Goal: Information Seeking & Learning: Understand process/instructions

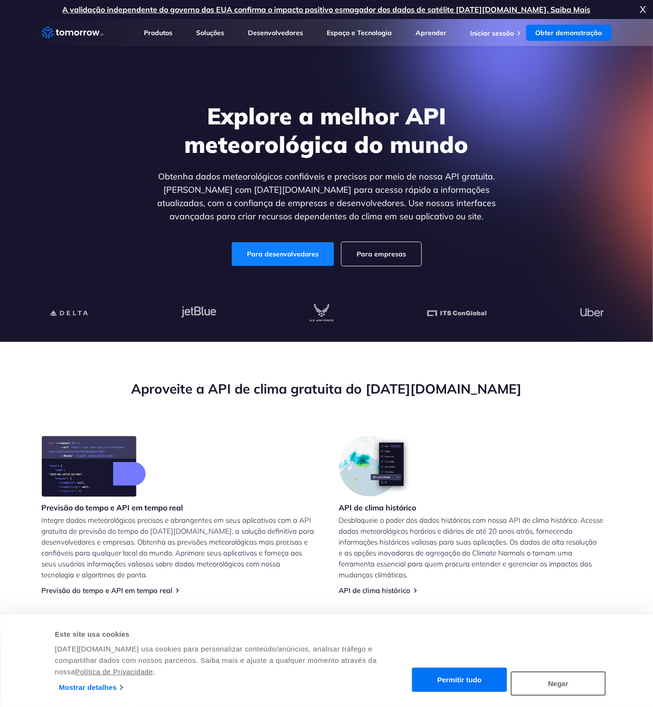
click at [271, 254] on link "Para desenvolvedores" at bounding box center [283, 254] width 102 height 24
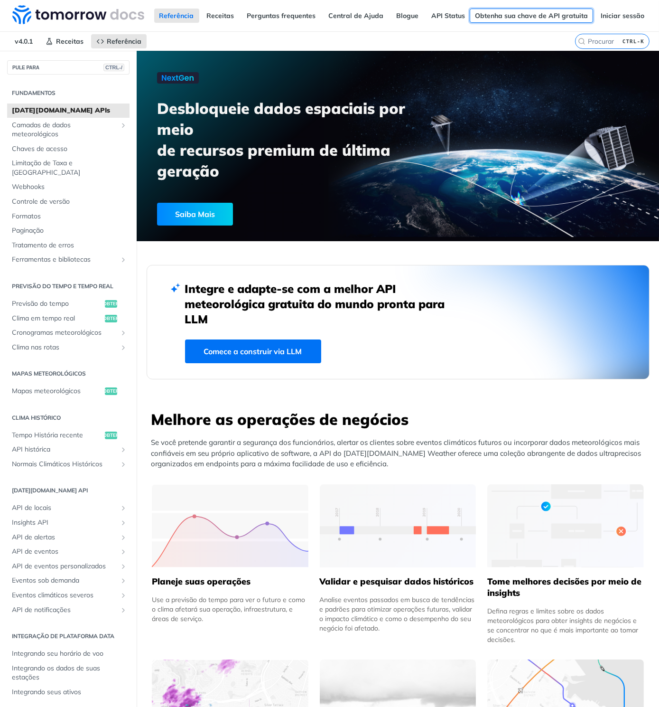
click at [539, 13] on link "Obtenha sua chave de API gratuita" at bounding box center [531, 16] width 123 height 14
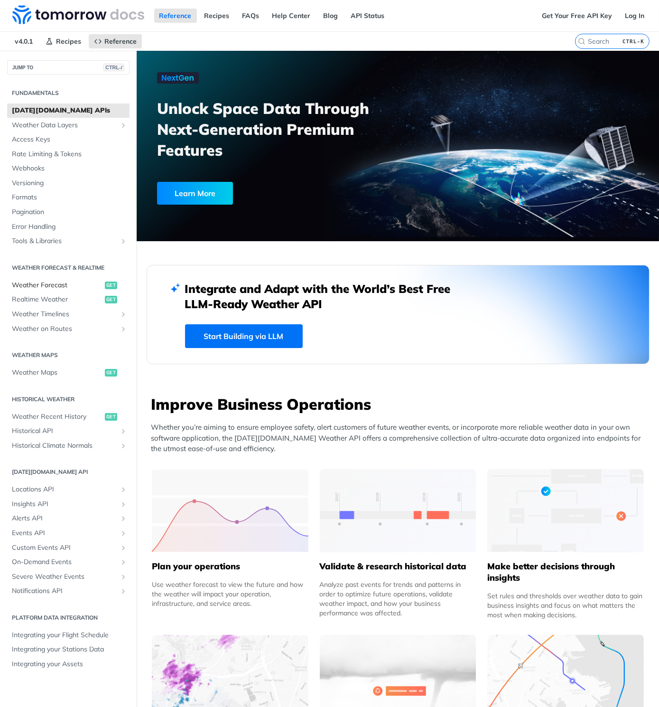
click at [63, 290] on span "Weather Forecast" at bounding box center [57, 284] width 91 height 9
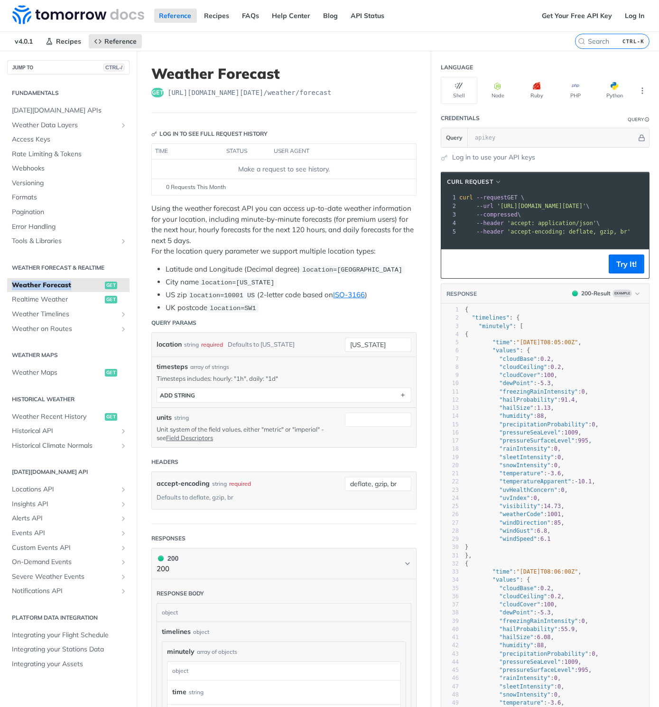
copy span "Weather Forecast"
drag, startPoint x: 0, startPoint y: 307, endPoint x: 76, endPoint y: 305, distance: 76.0
click at [76, 305] on div "Fundamentals Tomorrow.io APIs Weather Data Layers Core Probabilistic Forecastin…" at bounding box center [68, 378] width 137 height 607
click at [638, 92] on icon "More ellipsis" at bounding box center [642, 90] width 9 height 9
click at [611, 86] on button "Python" at bounding box center [615, 90] width 37 height 27
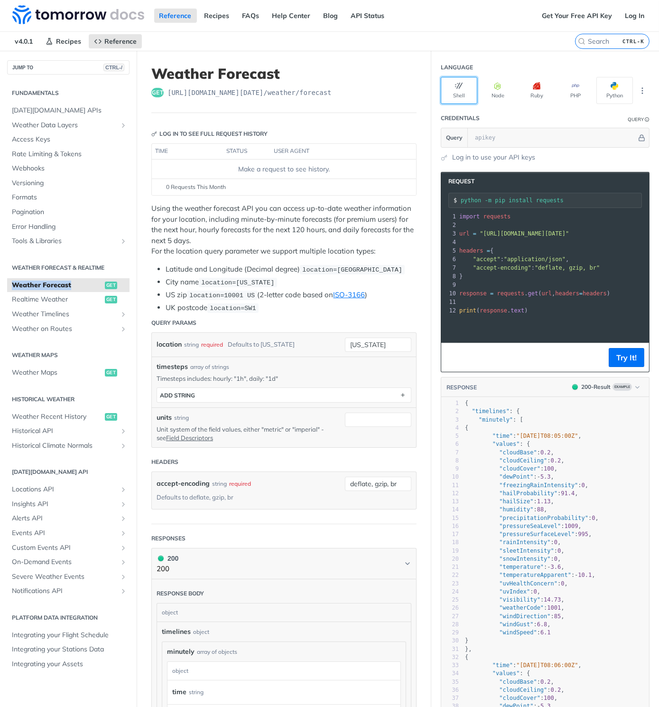
click at [450, 94] on button "Shell" at bounding box center [459, 90] width 37 height 27
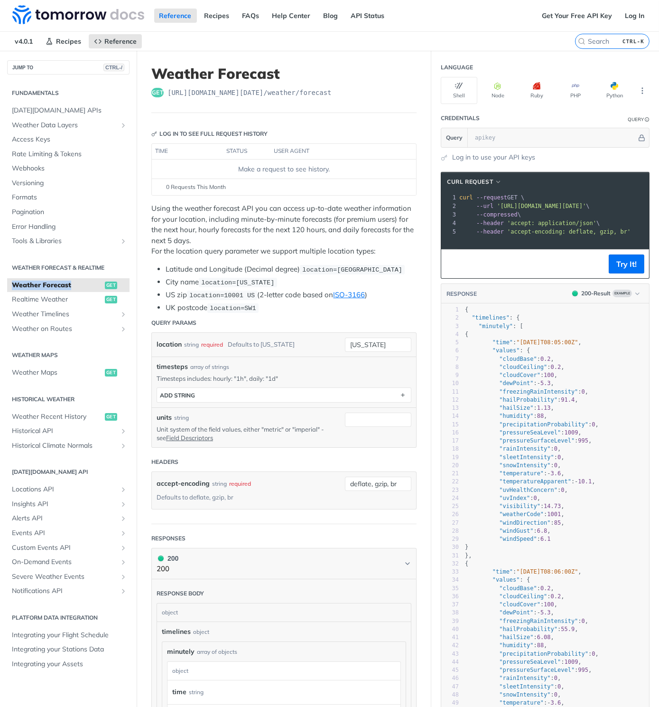
drag, startPoint x: 630, startPoint y: 212, endPoint x: 504, endPoint y: 213, distance: 126.2
click at [504, 209] on span "'https://api.tomorrow.io/v4/weather/forecast?location=new%20york'" at bounding box center [541, 206] width 89 height 7
copy span "https://api.tomorrow.io/v4/weather/forecast?location=new%20york"
click at [458, 278] on footer "Try It!" at bounding box center [545, 263] width 208 height 29
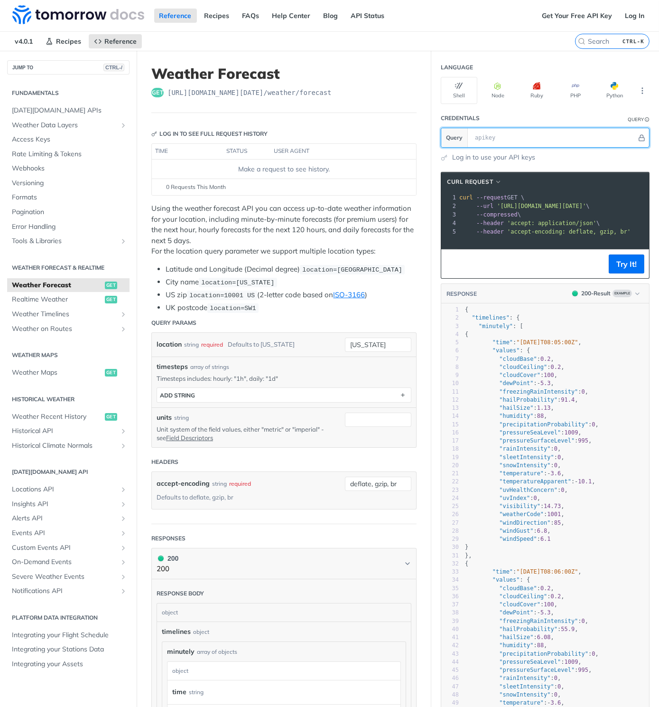
click at [487, 143] on input "text" at bounding box center [553, 137] width 167 height 19
click at [638, 140] on icon "Hide" at bounding box center [641, 137] width 7 height 7
click at [638, 140] on icon "Show" at bounding box center [638, 137] width 6 height 7
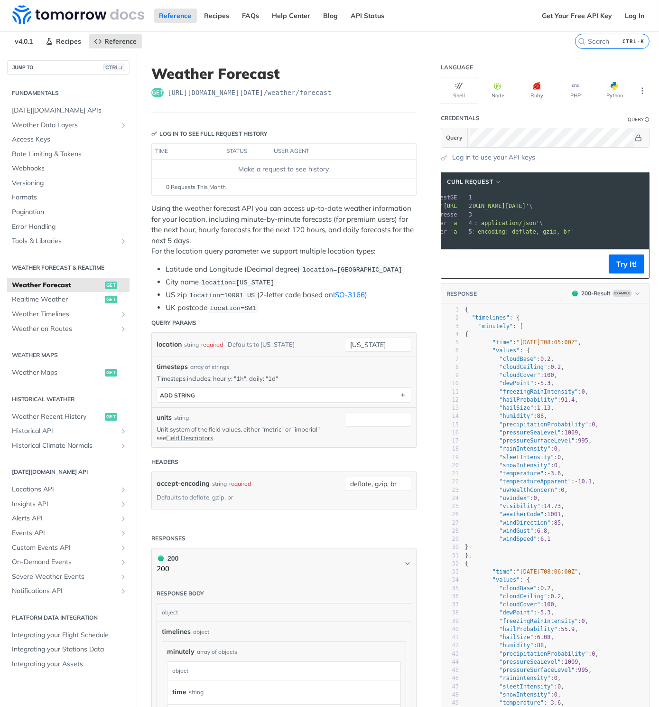
scroll to position [0, 44]
drag, startPoint x: 621, startPoint y: 246, endPoint x: 475, endPoint y: 245, distance: 146.7
click at [475, 235] on span "'accept-encoding: deflate, gzip, br'" at bounding box center [528, 231] width 123 height 7
copy span "accept-encoding: deflate, gzip, br"
click at [410, 138] on article "Weather Forecast get https://api.tomorrow.io/v4 /weather/forecast Log in to see…" at bounding box center [284, 657] width 295 height 1213
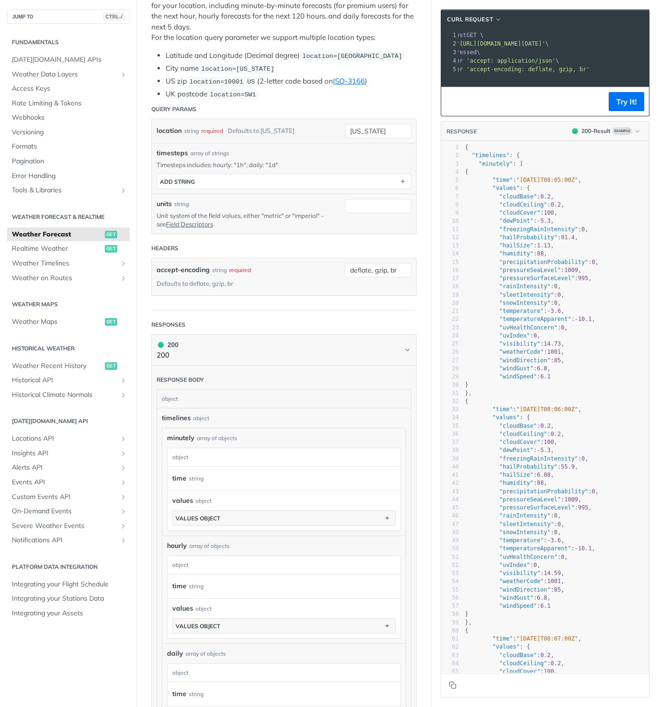
scroll to position [0, 0]
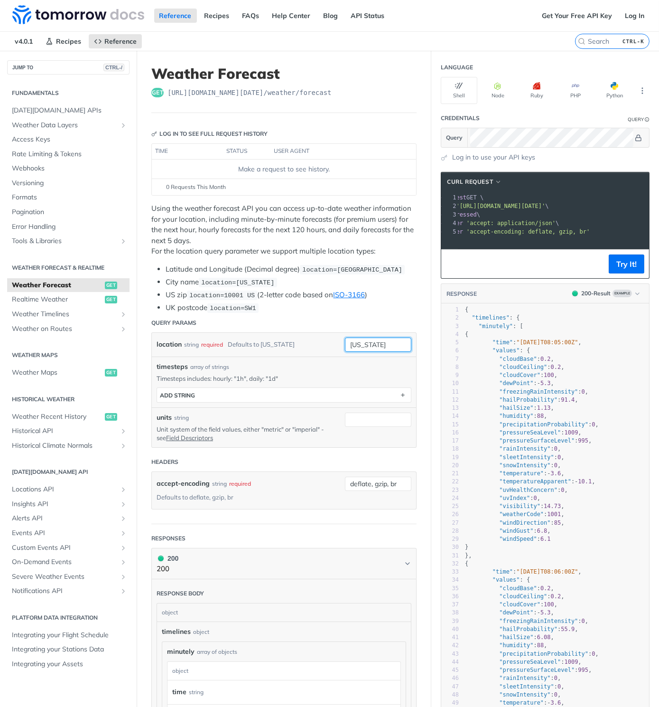
drag, startPoint x: 388, startPoint y: 355, endPoint x: 333, endPoint y: 351, distance: 55.2
click at [333, 351] on div "location string required Defaults to new york new york" at bounding box center [284, 345] width 264 height 24
type input "campos dos goytacazes,BR"
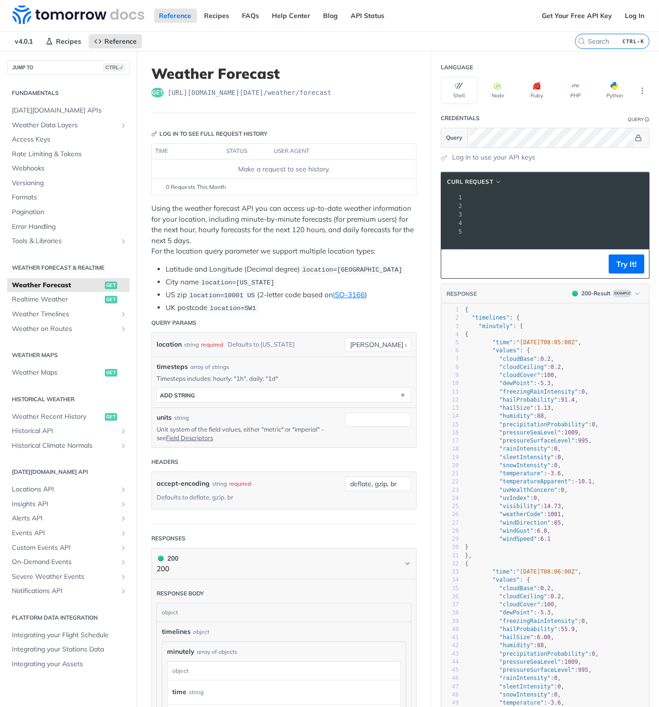
drag, startPoint x: 501, startPoint y: 211, endPoint x: 629, endPoint y: 211, distance: 128.1
click at [408, 209] on span "'https://api.tomorrow.io/v4/weather/forecast?location=campos%20dos%20goytacazes…" at bounding box center [341, 206] width 134 height 7
copy span "campos%20dos%20goytacazes%2CBR"
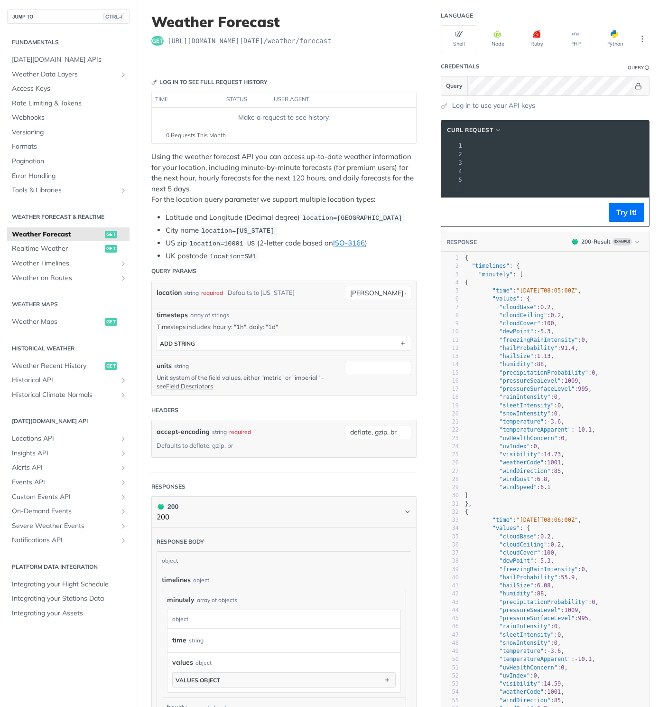
scroll to position [0, 0]
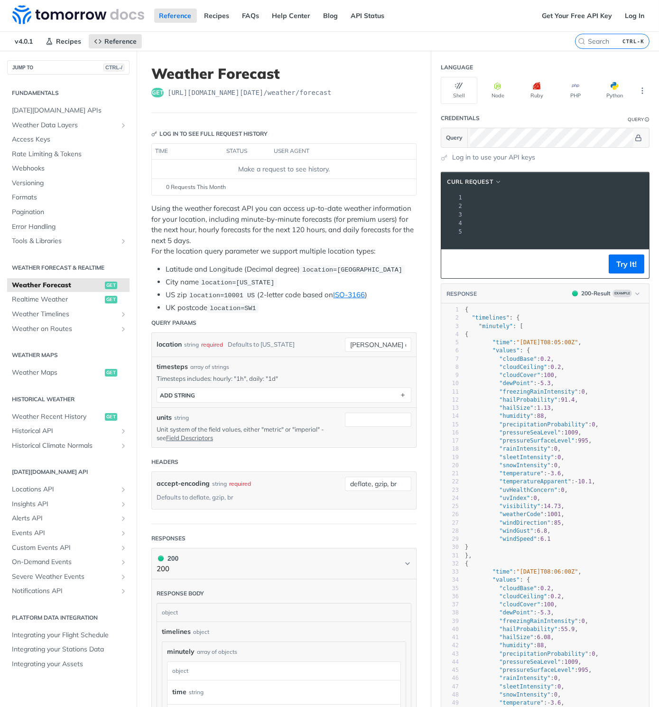
click at [433, 23] on div "Reference Recipes FAQs Help Center Blog API Status" at bounding box center [268, 15] width 537 height 31
click at [38, 159] on span "Rate Limiting & Tokens" at bounding box center [69, 153] width 115 height 9
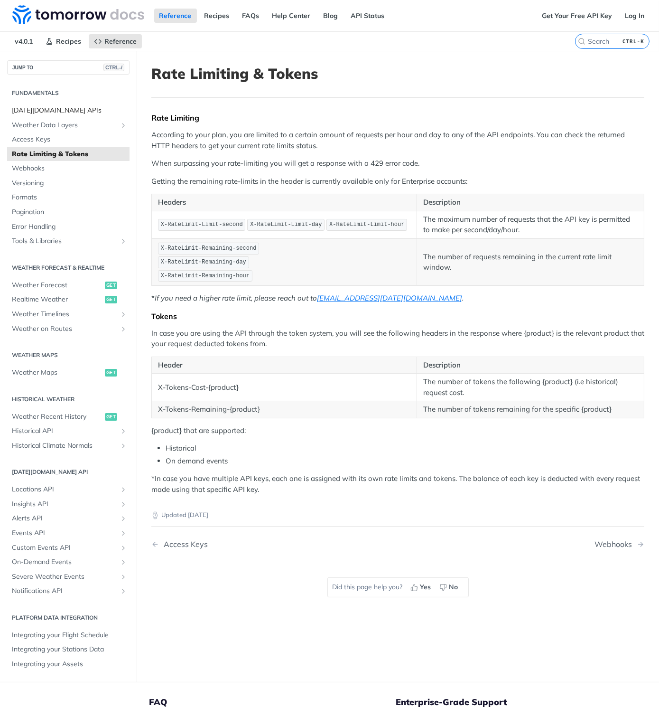
click at [39, 108] on span "[DATE][DOMAIN_NAME] APIs" at bounding box center [69, 110] width 115 height 9
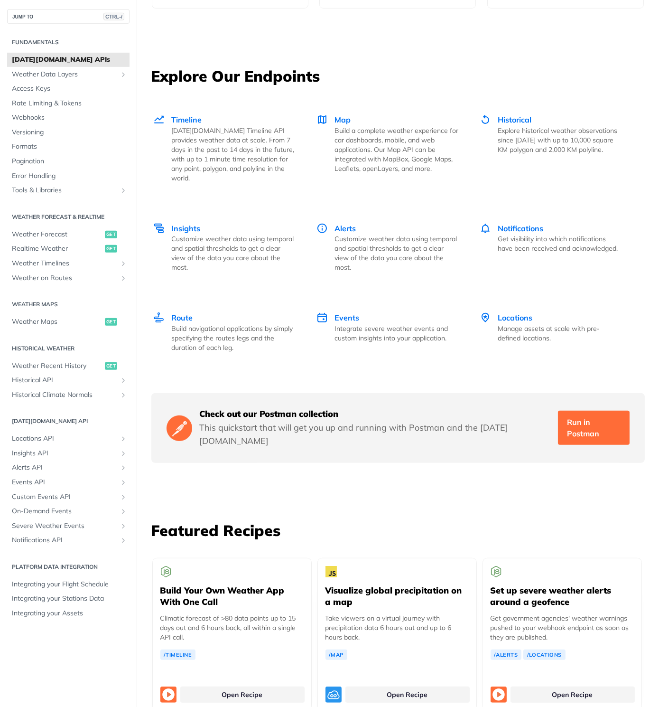
scroll to position [1242, 0]
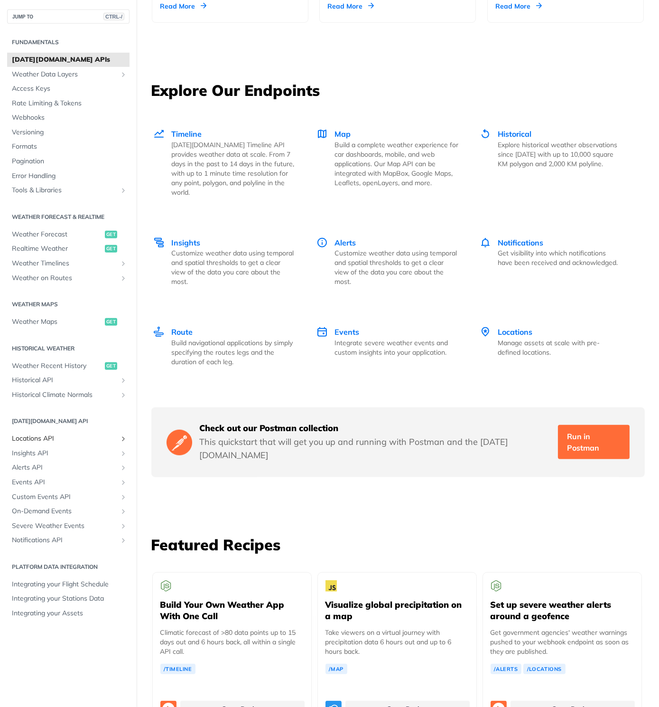
click at [49, 443] on span "Locations API" at bounding box center [64, 438] width 105 height 9
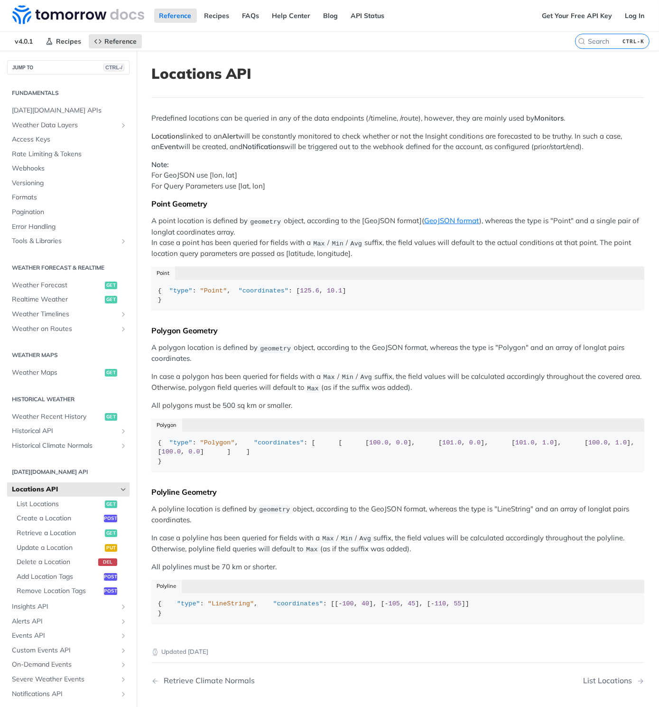
click at [487, 42] on nav "v4.0.1 Recipes Reference" at bounding box center [287, 41] width 575 height 19
